Goal: Find specific page/section: Find specific page/section

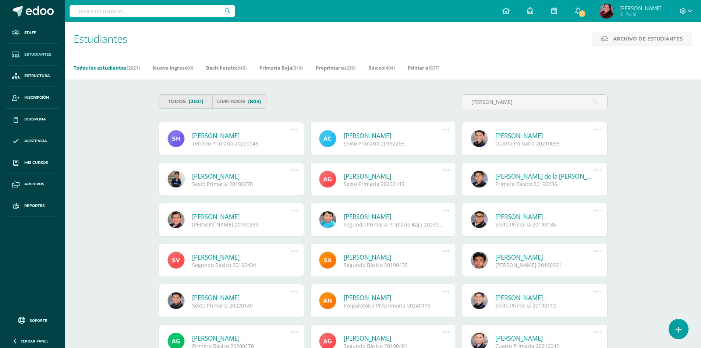
type input "[PERSON_NAME]"
click at [393, 139] on link "[PERSON_NAME]" at bounding box center [393, 135] width 99 height 8
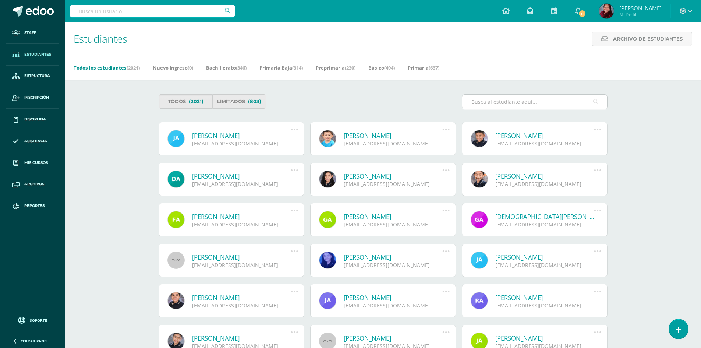
click at [531, 102] on input "text" at bounding box center [534, 102] width 145 height 14
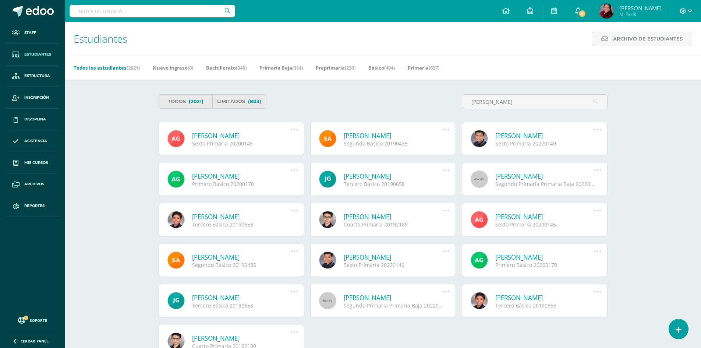
type input "[PERSON_NAME]"
click at [252, 133] on link "[PERSON_NAME]" at bounding box center [241, 135] width 99 height 8
